Goal: Information Seeking & Learning: Learn about a topic

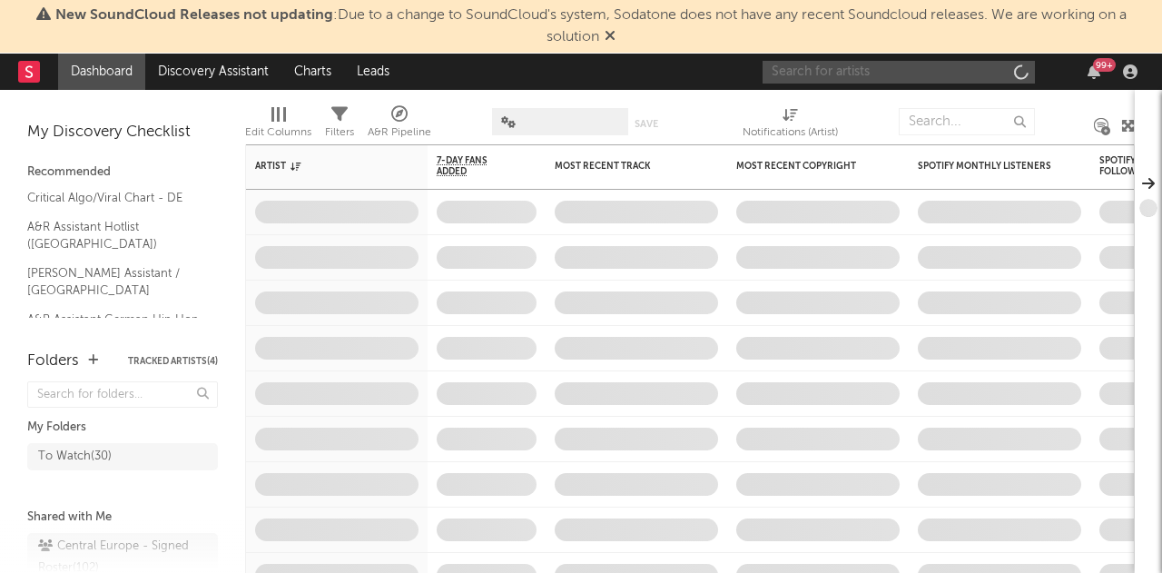
click at [904, 65] on input "text" at bounding box center [898, 72] width 272 height 23
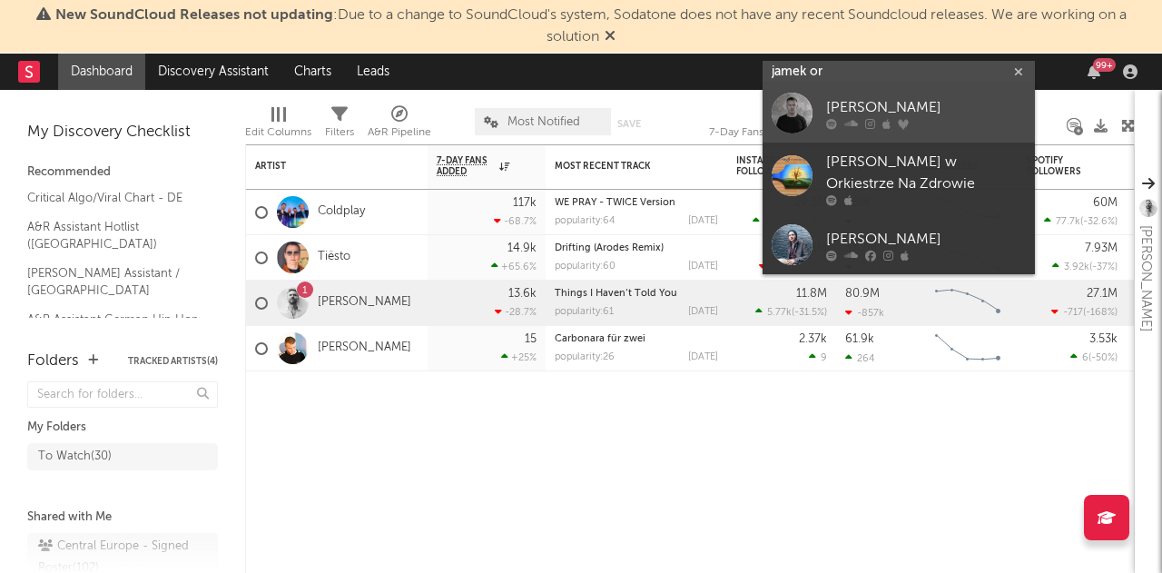
type input "jamek or"
click at [888, 86] on link "[PERSON_NAME]" at bounding box center [898, 112] width 272 height 59
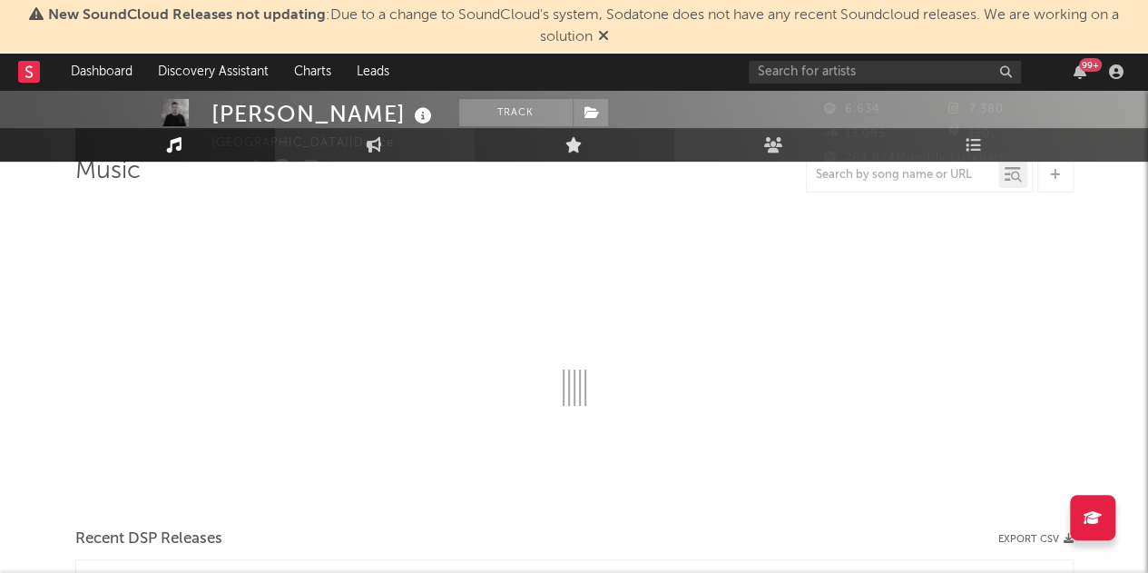
select select "6m"
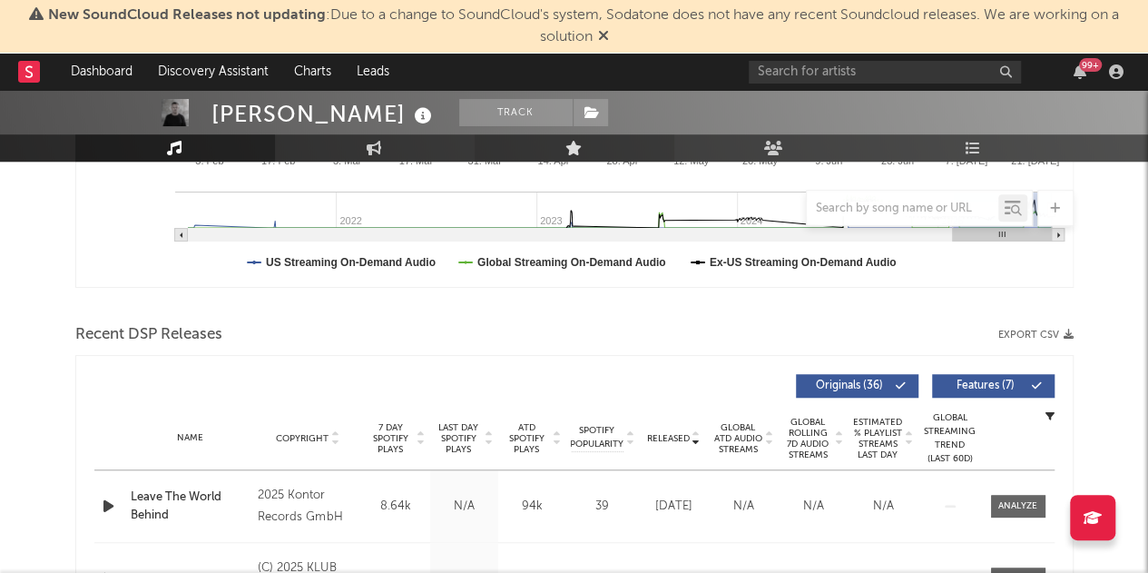
scroll to position [596, 0]
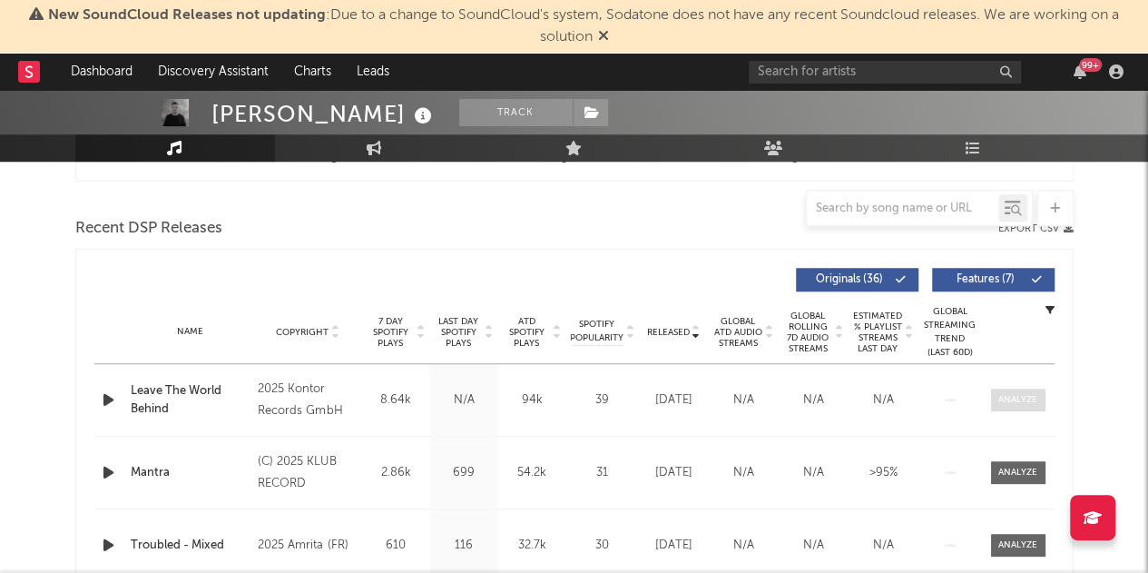
click at [1025, 396] on div at bounding box center [1017, 400] width 39 height 14
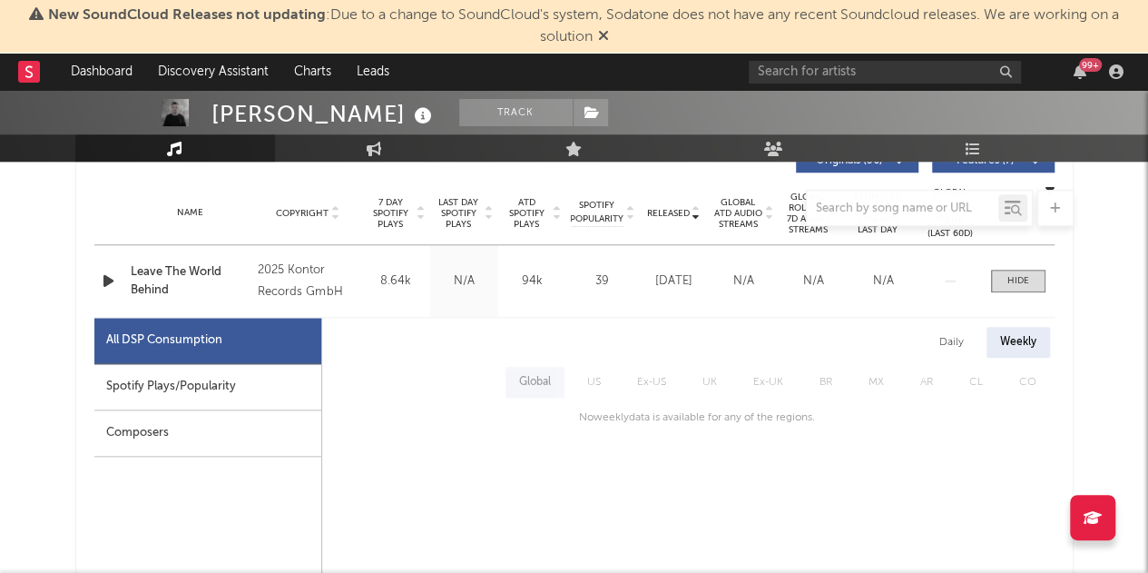
scroll to position [868, 0]
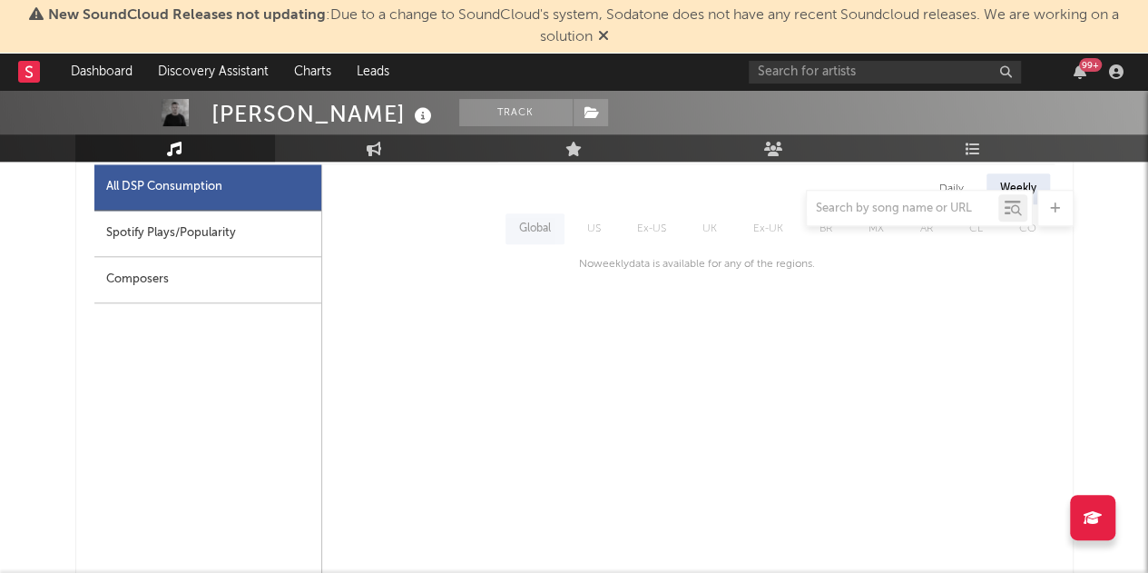
click at [282, 250] on div "Spotify Plays/Popularity" at bounding box center [207, 234] width 227 height 46
select select "1w"
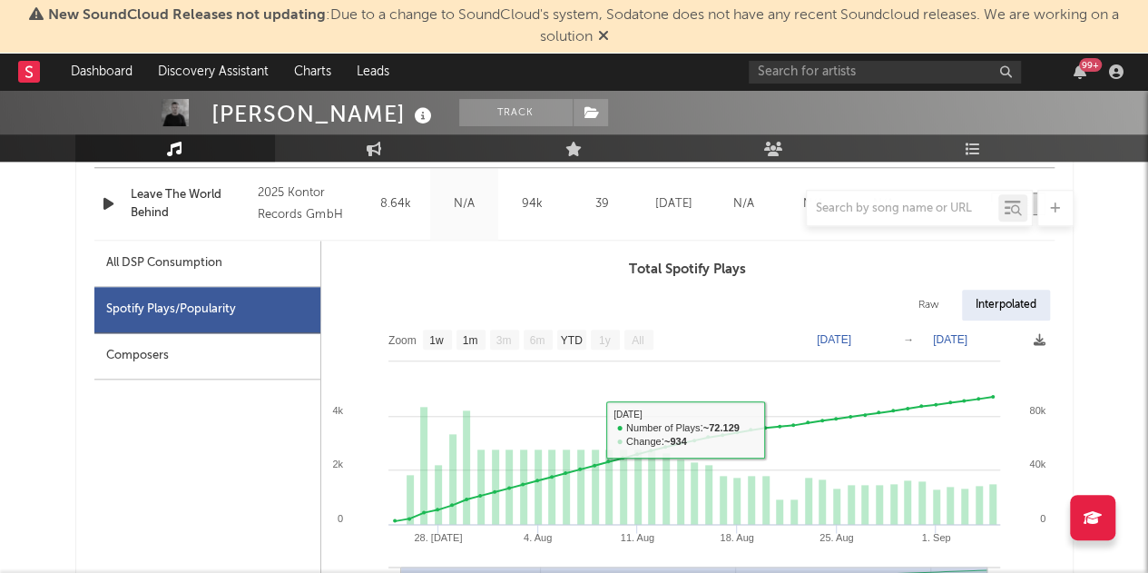
scroll to position [687, 0]
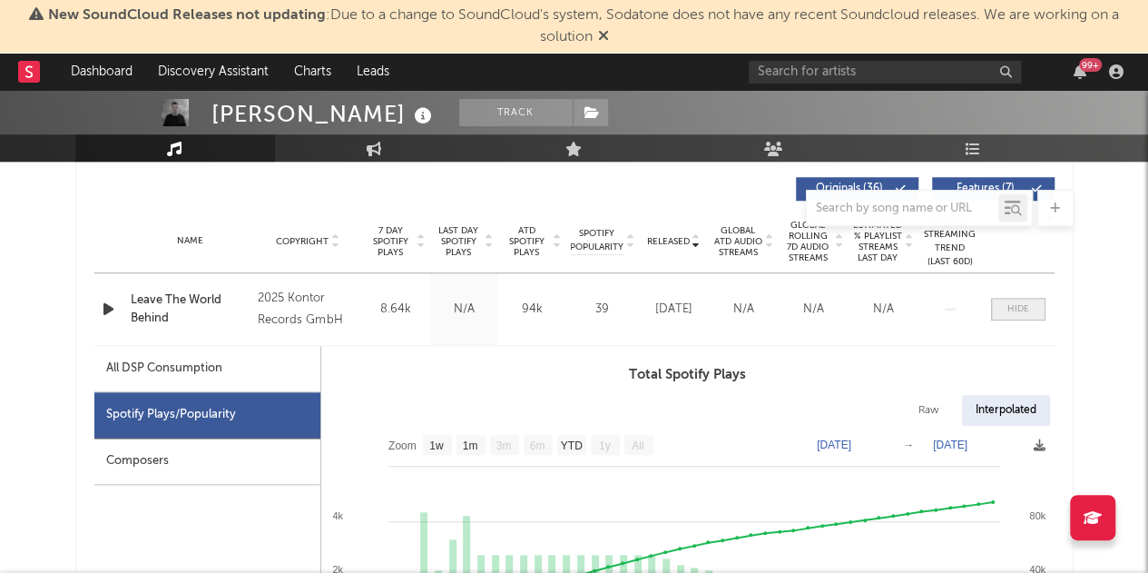
click at [1014, 308] on div at bounding box center [1018, 309] width 22 height 14
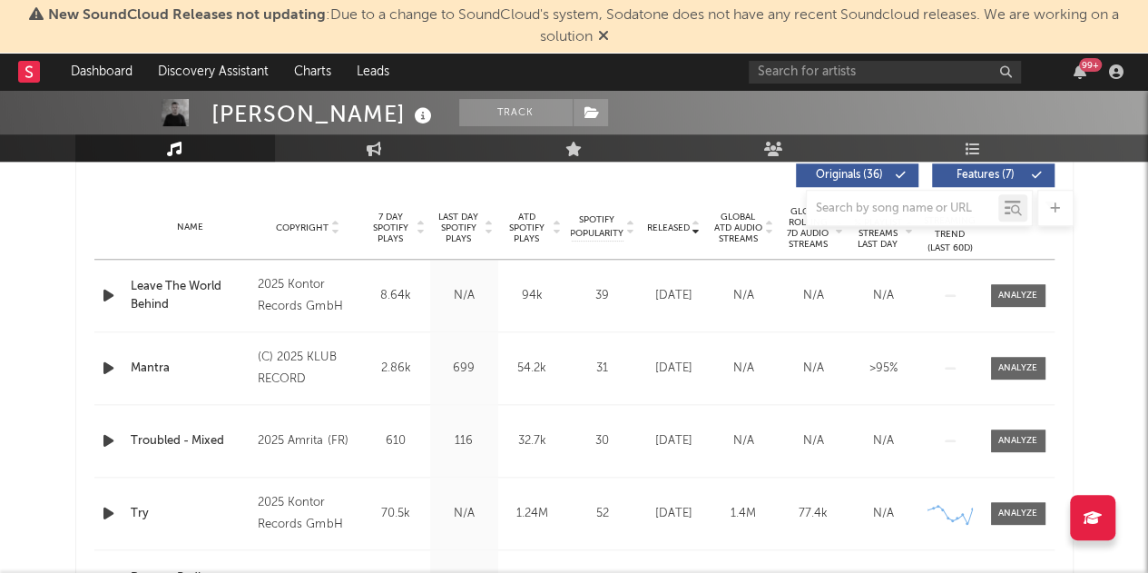
scroll to position [778, 0]
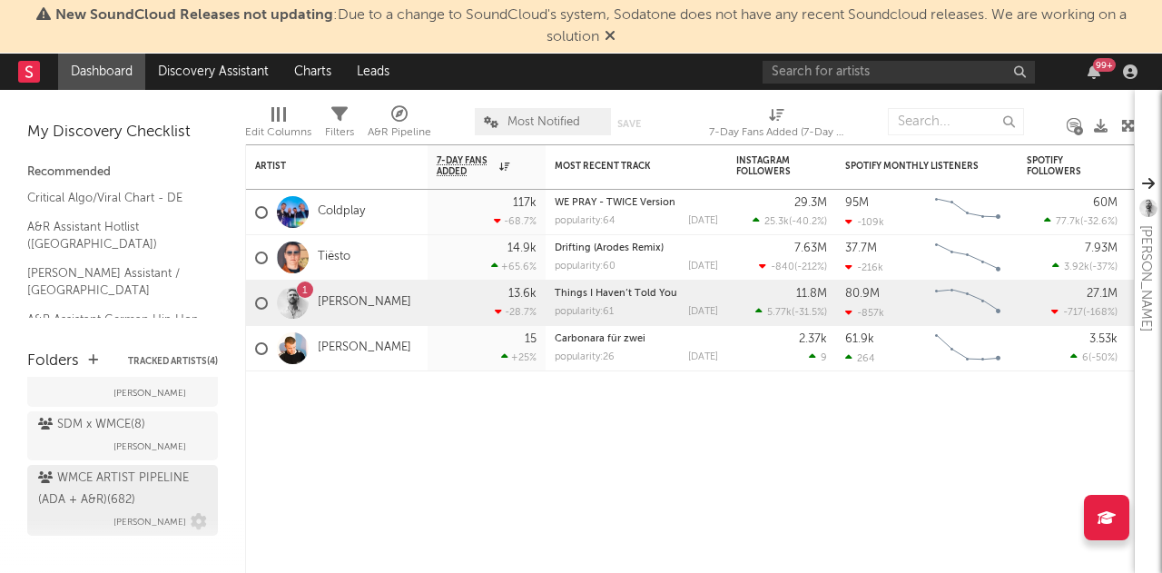
scroll to position [181, 0]
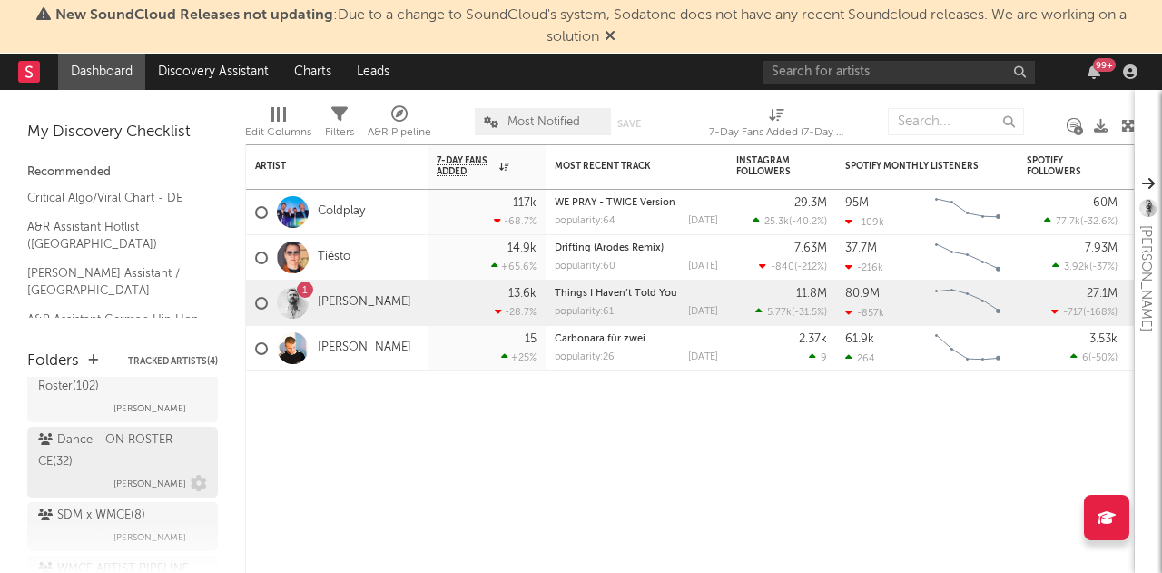
click at [114, 456] on div "Dance - ON ROSTER CE ( 32 )" at bounding box center [120, 451] width 164 height 44
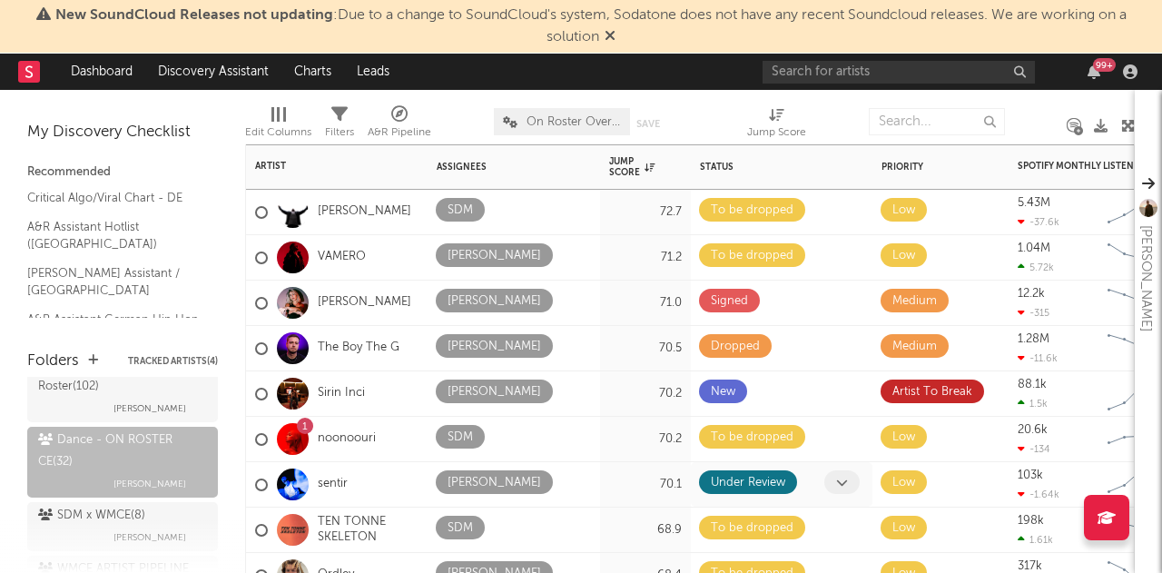
click at [843, 479] on icon at bounding box center [842, 482] width 12 height 12
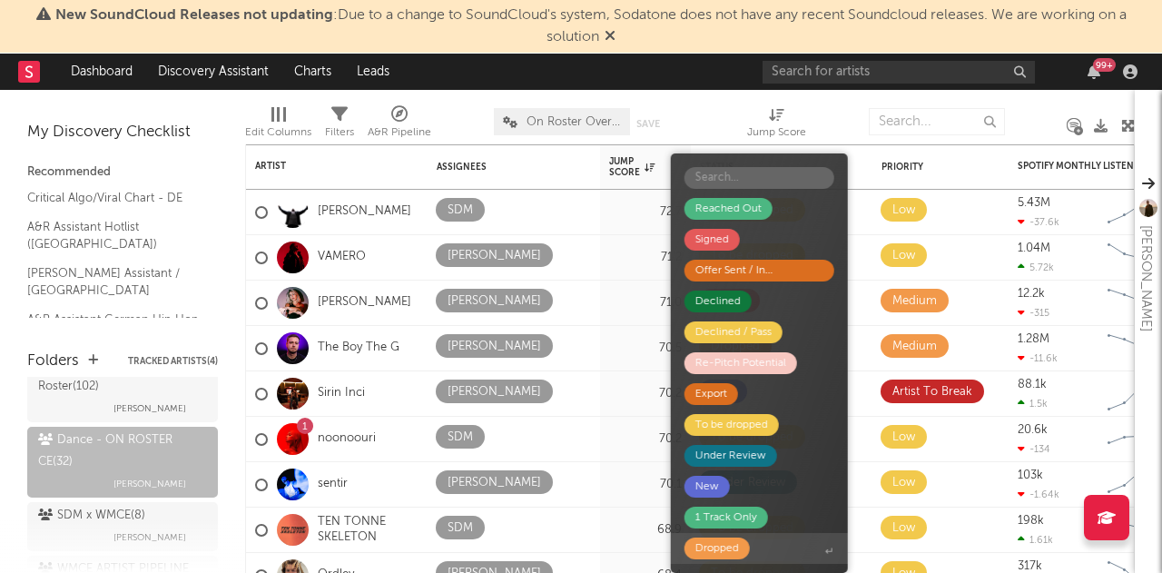
click at [775, 545] on span "Dropped" at bounding box center [759, 548] width 177 height 31
